Goal: Task Accomplishment & Management: Manage account settings

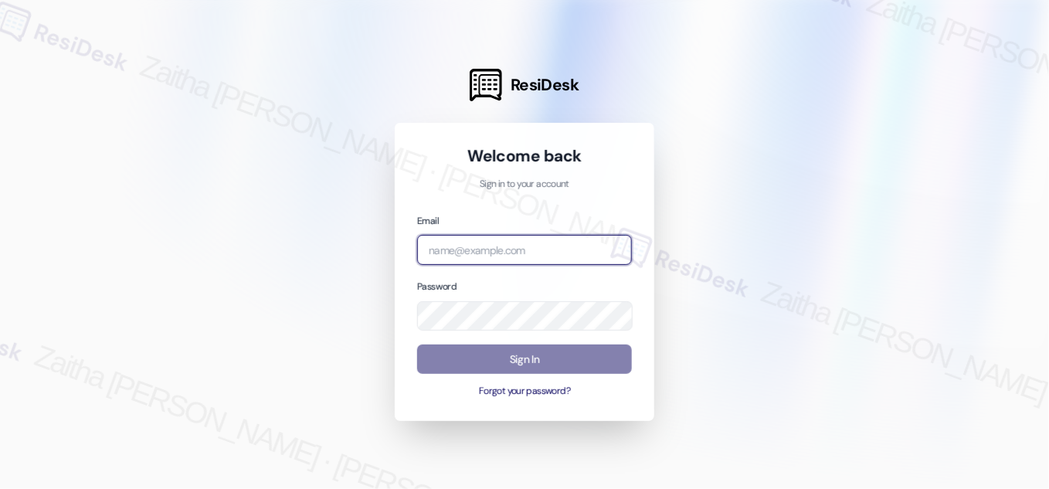
click at [508, 248] on input "email" at bounding box center [524, 250] width 215 height 30
type input "automated-surveys-meridian_management-zaitha.mae.[PERSON_NAME]@meridian_[DOMAIN…"
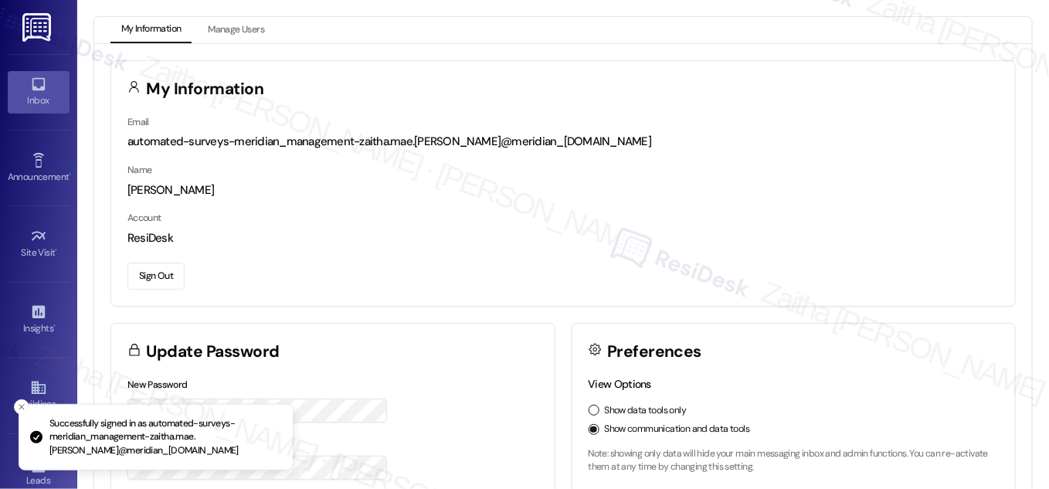
click at [43, 98] on div "Inbox" at bounding box center [38, 100] width 77 height 15
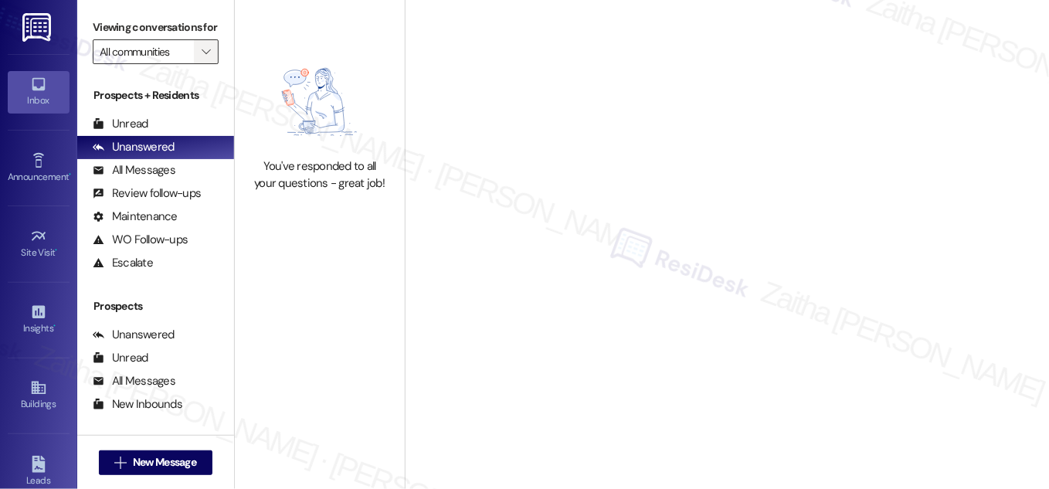
click at [194, 64] on button "" at bounding box center [206, 51] width 25 height 25
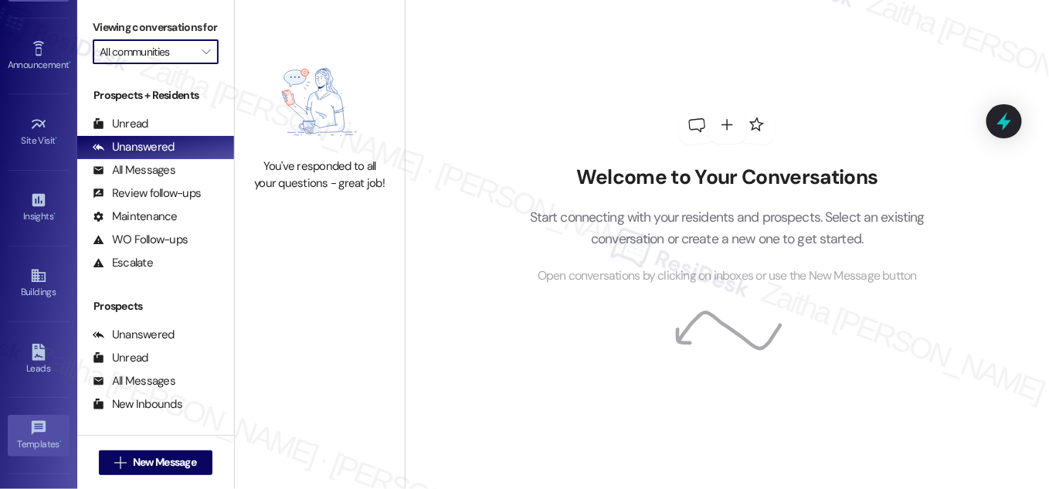
scroll to position [242, 0]
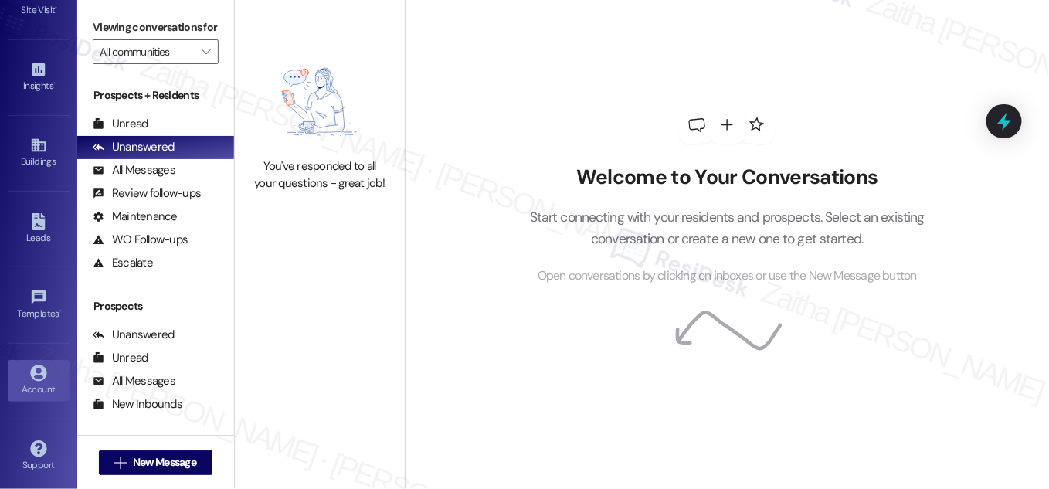
click at [39, 372] on icon at bounding box center [38, 373] width 17 height 17
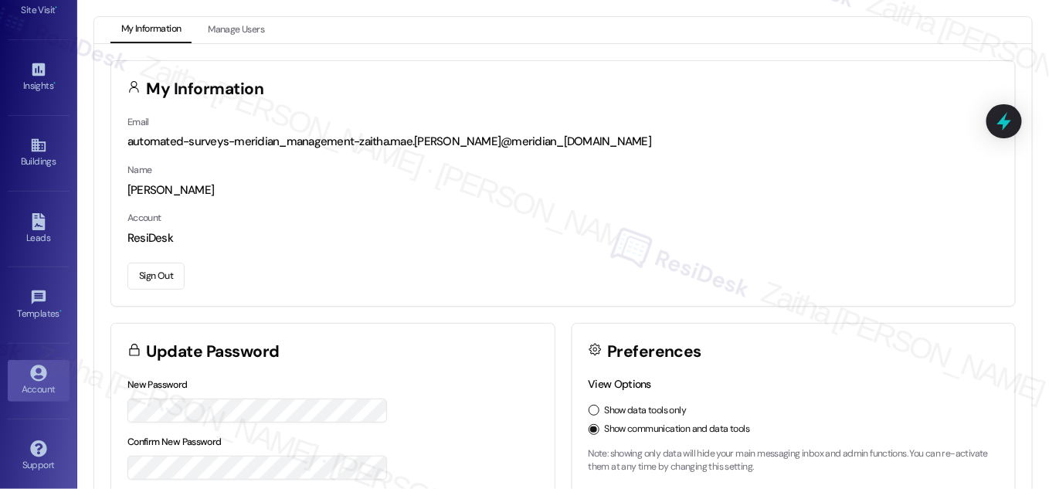
click at [173, 275] on button "Sign Out" at bounding box center [155, 276] width 57 height 27
